Goal: Information Seeking & Learning: Check status

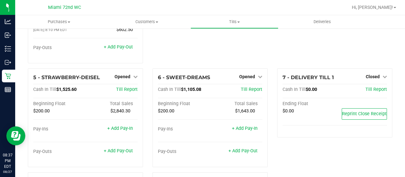
scroll to position [91, 0]
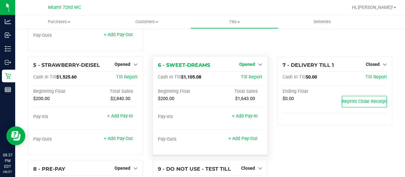
click at [252, 62] on link "Opened" at bounding box center [250, 64] width 23 height 5
click at [246, 75] on link "Close Till" at bounding box center [247, 77] width 17 height 5
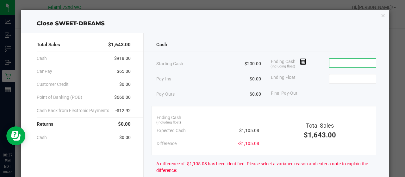
click at [352, 59] on input at bounding box center [352, 62] width 46 height 9
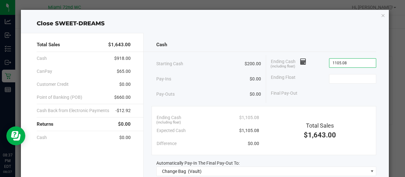
type input "$1,105.08"
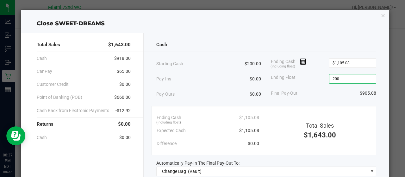
type input "$200.00"
click at [242, 64] on div "Starting Cash $200.00" at bounding box center [208, 63] width 105 height 17
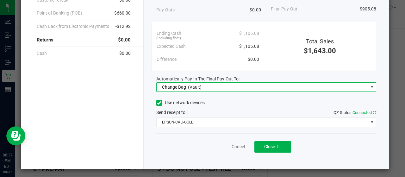
click at [245, 89] on span "Change Bag (Vault)" at bounding box center [263, 87] width 212 height 9
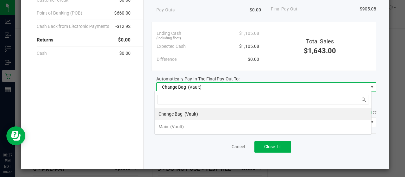
scroll to position [9, 217]
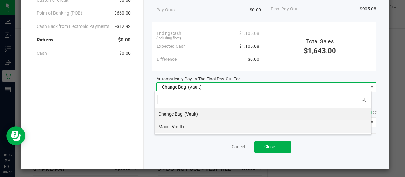
click at [205, 124] on li "Main (Vault)" at bounding box center [263, 126] width 217 height 13
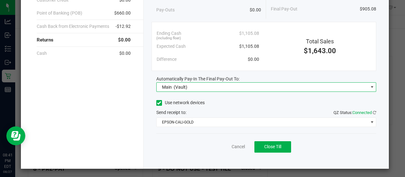
scroll to position [0, 0]
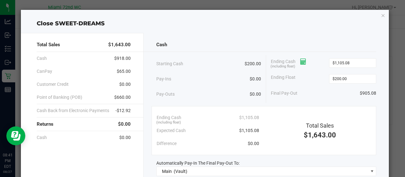
click at [302, 62] on icon at bounding box center [303, 61] width 6 height 4
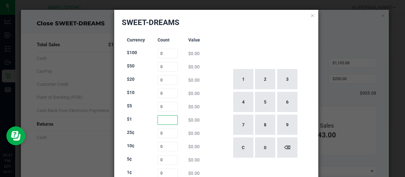
click at [168, 123] on input at bounding box center [167, 119] width 21 height 9
type input "189"
click at [166, 132] on input at bounding box center [167, 132] width 21 height 9
type input "34"
type input "25"
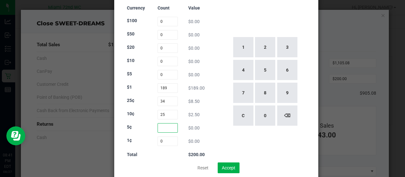
scroll to position [32, 0]
type input "0"
click at [170, 116] on input "25" at bounding box center [167, 113] width 21 height 9
type input "25"
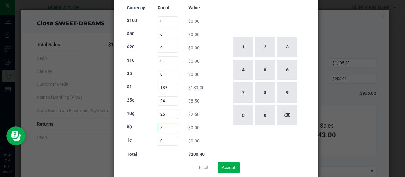
type input "8"
type input "5"
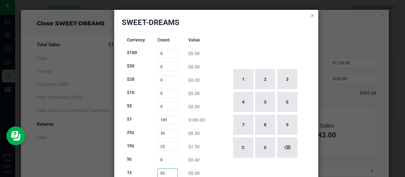
type input "60"
click at [310, 15] on icon at bounding box center [312, 15] width 4 height 8
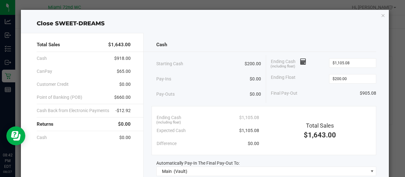
scroll to position [84, 0]
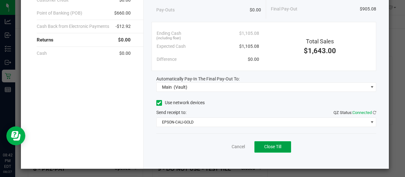
click at [280, 148] on button "Close Till" at bounding box center [272, 146] width 37 height 11
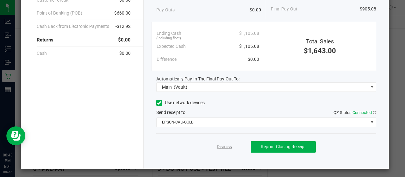
click at [222, 146] on link "Dismiss" at bounding box center [224, 146] width 15 height 7
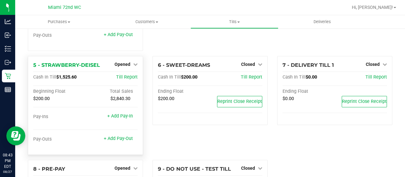
scroll to position [177, 0]
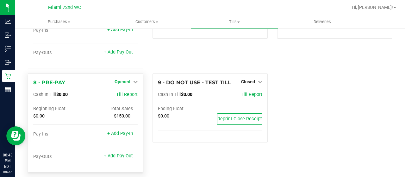
click at [127, 79] on span "Opened" at bounding box center [122, 81] width 16 height 5
click at [123, 92] on link "Close Till" at bounding box center [123, 94] width 17 height 5
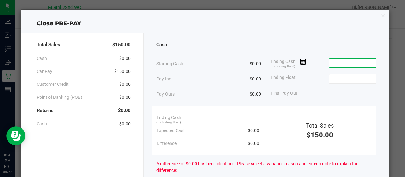
click at [339, 60] on input at bounding box center [352, 62] width 46 height 9
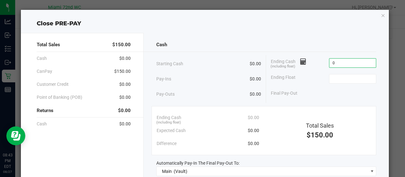
type input "$0.00"
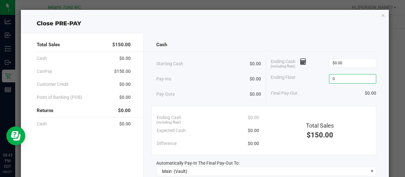
type input "$0.00"
click at [231, 67] on div "Starting Cash $0.00" at bounding box center [208, 63] width 105 height 17
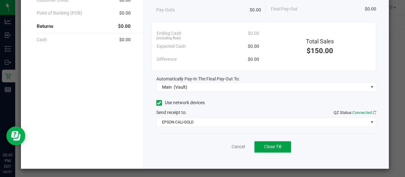
click at [275, 148] on button "Close Till" at bounding box center [272, 146] width 37 height 11
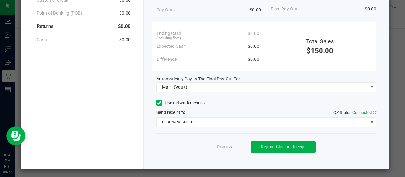
scroll to position [0, 0]
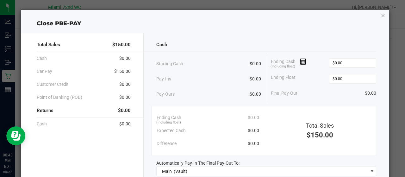
click at [381, 15] on icon "button" at bounding box center [383, 15] width 4 height 8
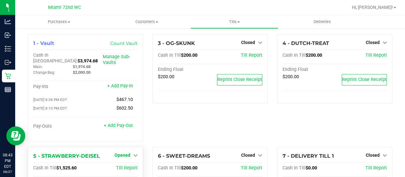
click at [128, 152] on span "Opened" at bounding box center [122, 154] width 16 height 5
click at [122, 165] on link "Close Till" at bounding box center [123, 167] width 17 height 5
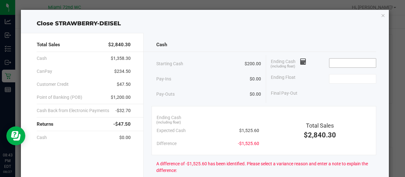
click at [338, 64] on input at bounding box center [352, 62] width 46 height 9
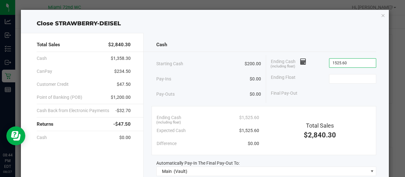
type input "$1,525.60"
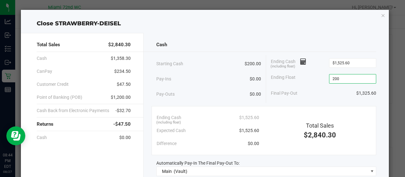
type input "$200.00"
click at [203, 43] on div "Cash" at bounding box center [266, 45] width 220 height 14
click at [303, 64] on icon at bounding box center [303, 61] width 6 height 4
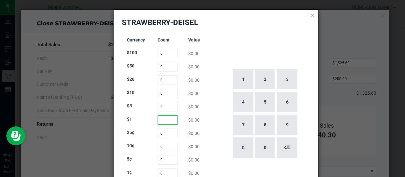
click at [165, 119] on input at bounding box center [167, 119] width 21 height 9
type input "188"
click at [161, 136] on input at bounding box center [167, 132] width 21 height 9
type input "21"
type input "50"
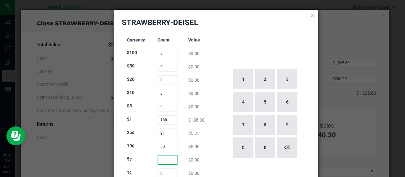
scroll to position [45, 0]
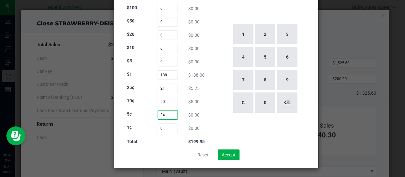
type input "34"
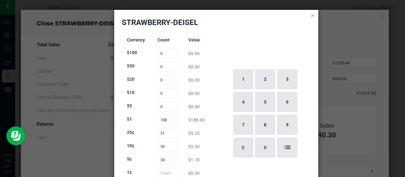
type input "0"
click at [310, 15] on icon at bounding box center [312, 15] width 4 height 8
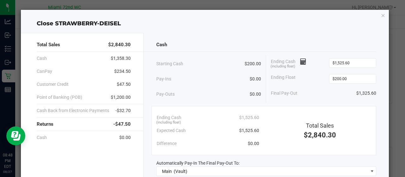
scroll to position [84, 0]
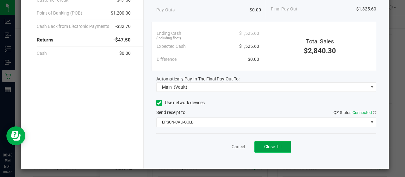
click at [278, 150] on button "Close Till" at bounding box center [272, 146] width 37 height 11
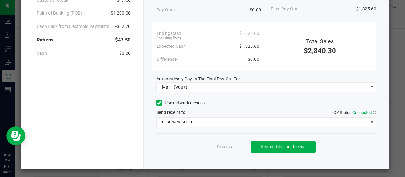
click at [221, 144] on link "Dismiss" at bounding box center [224, 146] width 15 height 7
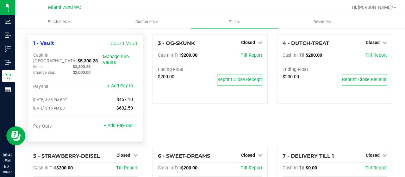
click at [78, 58] on span "$5,300.28" at bounding box center [87, 60] width 20 height 5
copy span "5,300.28"
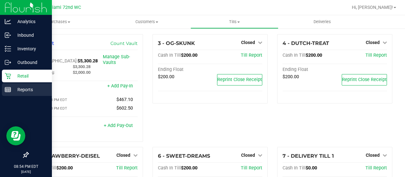
click at [20, 89] on p "Reports" at bounding box center [30, 90] width 38 height 8
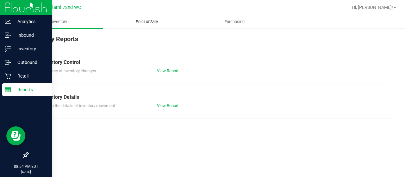
click at [152, 16] on uib-tab-heading "Point of Sale" at bounding box center [146, 21] width 87 height 13
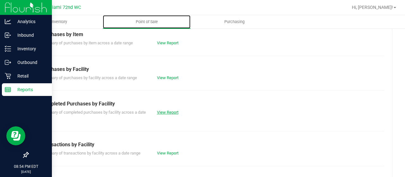
scroll to position [98, 0]
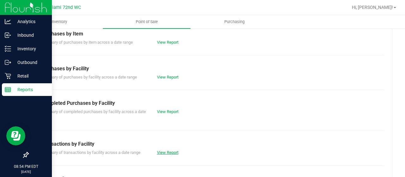
click at [163, 152] on link "View Report" at bounding box center [168, 152] width 22 height 5
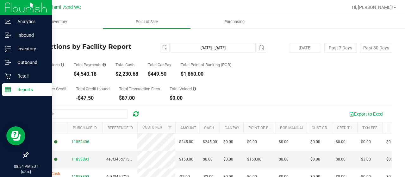
click at [89, 74] on div "$4,540.18" at bounding box center [90, 73] width 32 height 5
copy div "4,540.18"
click at [162, 46] on span "select" at bounding box center [164, 47] width 5 height 5
click at [147, 34] on div "Back" at bounding box center [210, 37] width 364 height 6
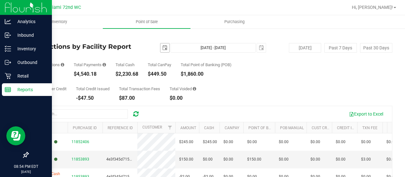
click at [167, 49] on span "select" at bounding box center [164, 47] width 9 height 9
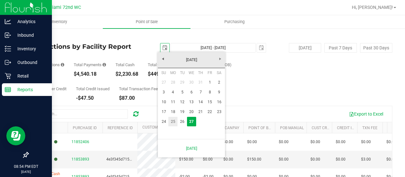
click at [174, 119] on link "25" at bounding box center [172, 122] width 9 height 10
type input "[DATE]"
type input "[DATE] - [DATE]"
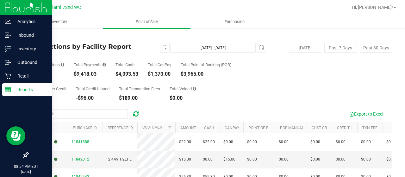
click at [93, 74] on div "$9,418.03" at bounding box center [90, 73] width 32 height 5
copy div "9,418.03"
click at [163, 46] on span "select" at bounding box center [164, 47] width 5 height 5
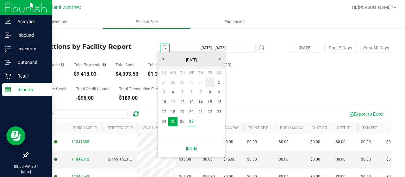
click at [210, 83] on link "1" at bounding box center [209, 82] width 9 height 10
type input "[DATE]"
type input "[DATE] - [DATE]"
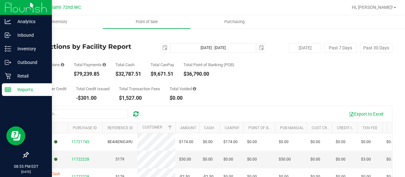
click at [91, 73] on div "$79,239.85" at bounding box center [90, 73] width 32 height 5
copy div "79,239.85"
click at [154, 26] on uib-tab-heading "Point of Sale" at bounding box center [147, 21] width 88 height 13
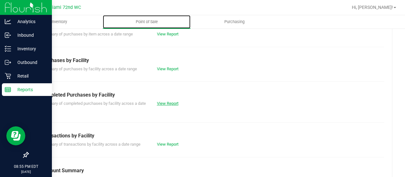
scroll to position [108, 0]
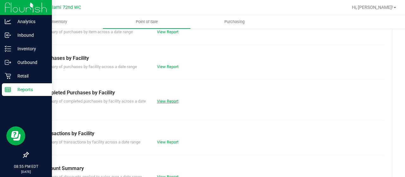
click at [166, 99] on link "View Report" at bounding box center [168, 101] width 22 height 5
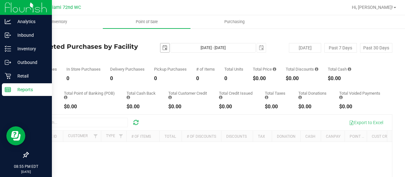
click at [163, 48] on span "select" at bounding box center [164, 47] width 5 height 5
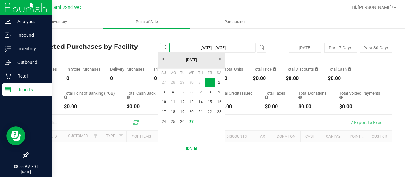
scroll to position [0, 15]
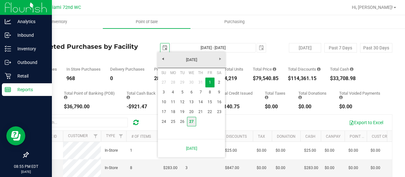
click at [193, 121] on link "27" at bounding box center [191, 122] width 9 height 10
type input "[DATE]"
type input "[DATE] - [DATE]"
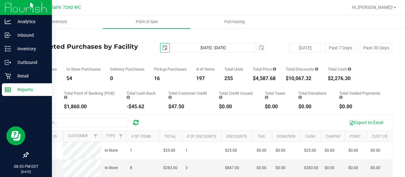
click at [304, 79] on div "$10,067.32" at bounding box center [302, 78] width 33 height 5
copy div "10,067.32"
click at [390, 8] on span "Hi, [PERSON_NAME]!" at bounding box center [372, 7] width 41 height 5
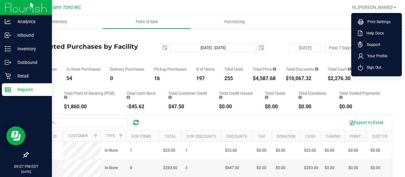
click at [296, 21] on ul "Inventory Point of Sale Purchasing" at bounding box center [217, 22] width 405 height 14
